Goal: Transaction & Acquisition: Purchase product/service

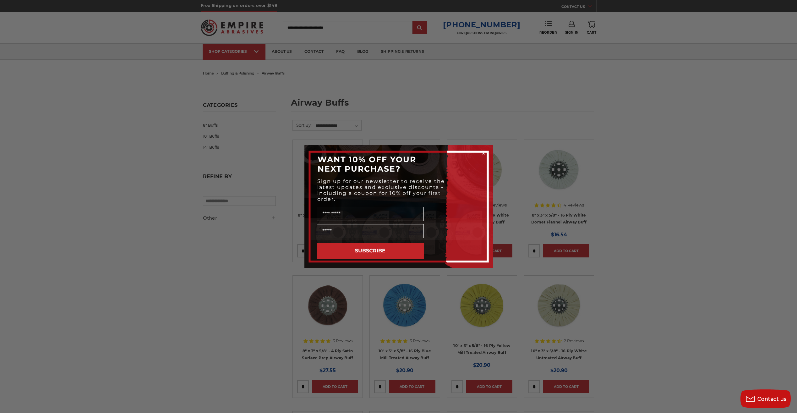
click at [483, 154] on circle "Close dialog" at bounding box center [483, 153] width 6 height 6
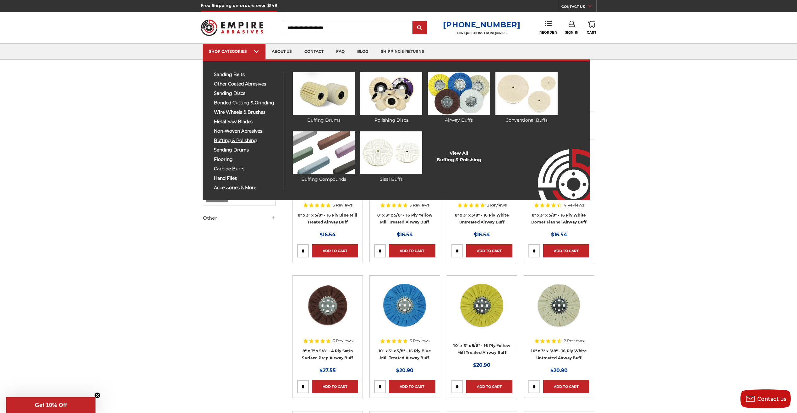
drag, startPoint x: 221, startPoint y: 187, endPoint x: 239, endPoint y: 139, distance: 51.1
click at [239, 139] on span "buffing & polishing" at bounding box center [246, 140] width 65 height 5
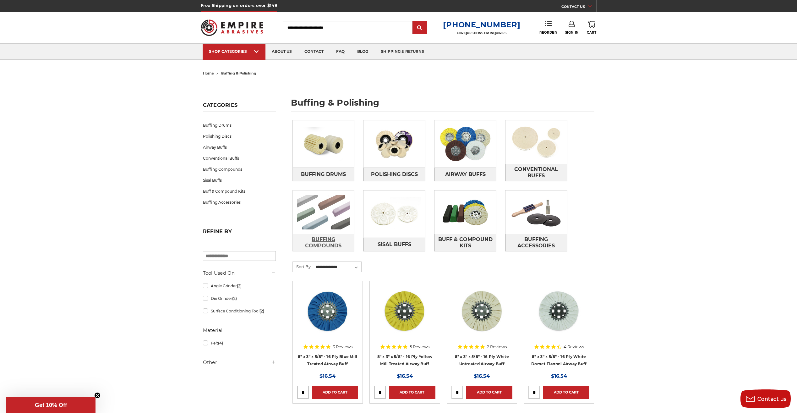
click at [310, 245] on span "Buffing Compounds" at bounding box center [323, 242] width 61 height 17
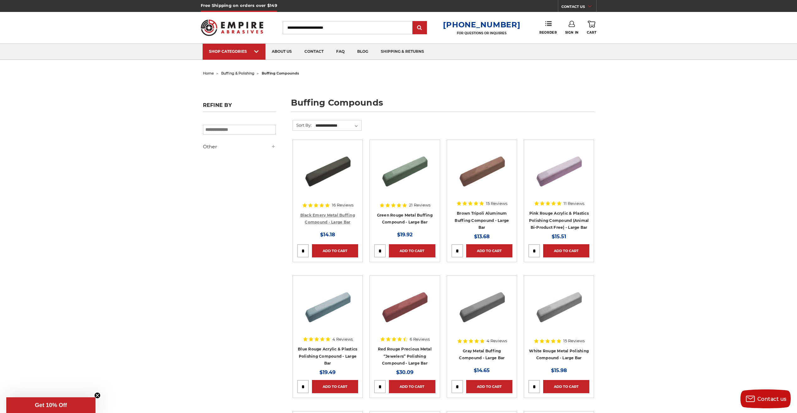
click at [326, 214] on link "Black Emery Metal Buffing Compound - Large Bar" at bounding box center [327, 219] width 55 height 12
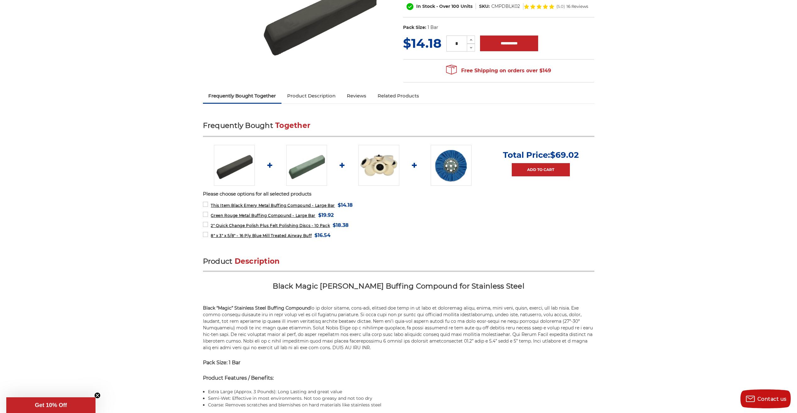
scroll to position [157, 0]
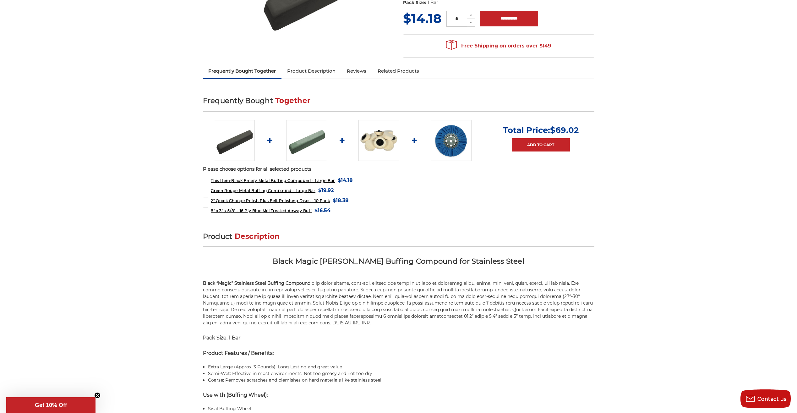
drag, startPoint x: 322, startPoint y: 203, endPoint x: 160, endPoint y: 209, distance: 162.2
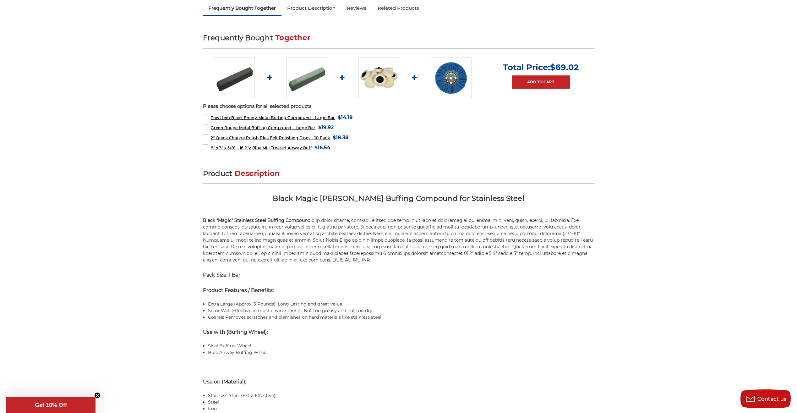
scroll to position [0, 0]
